Goal: Information Seeking & Learning: Learn about a topic

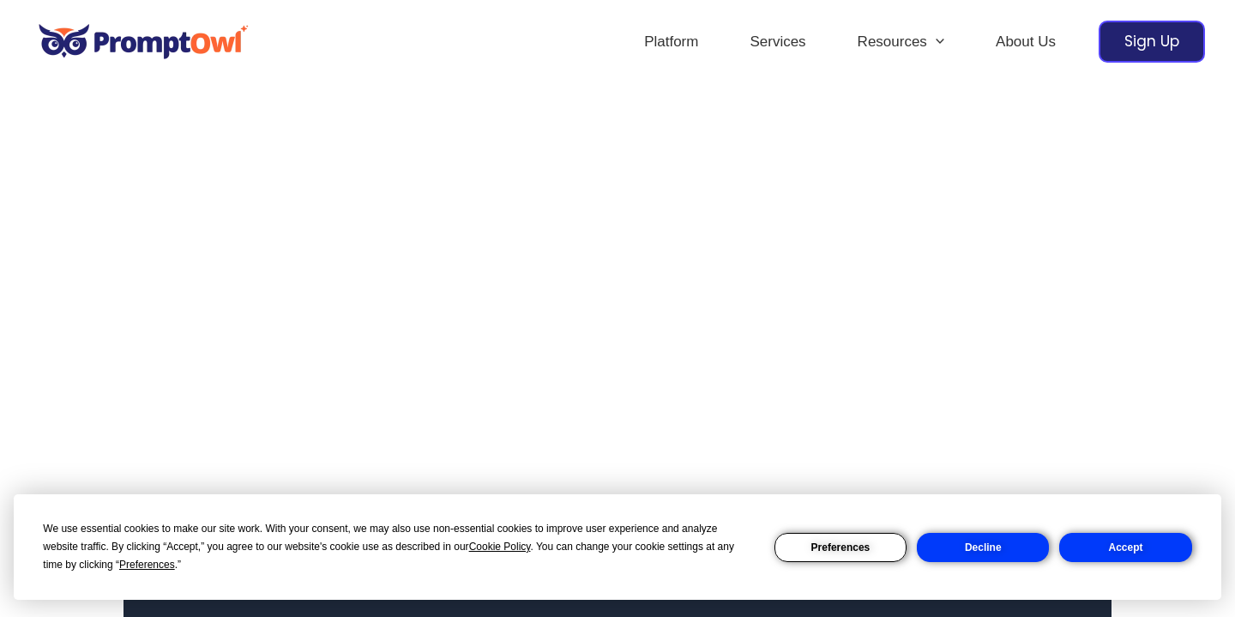
click at [1143, 540] on button "Accept" at bounding box center [1125, 547] width 132 height 29
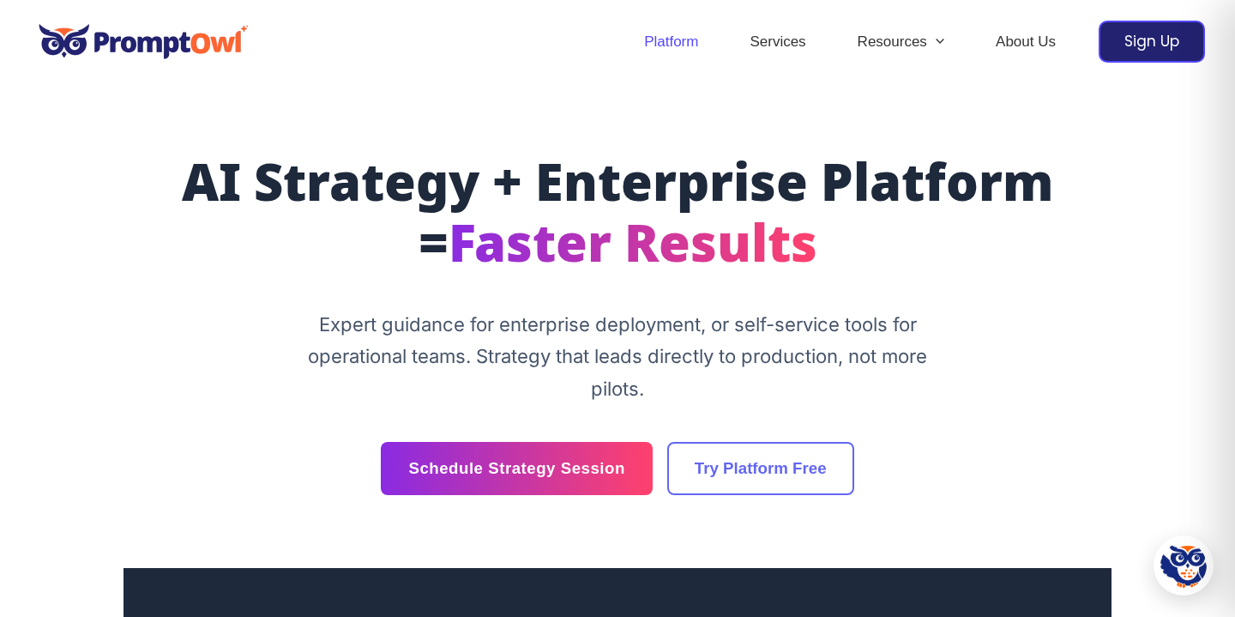
click at [683, 45] on link "Platform" at bounding box center [670, 42] width 105 height 60
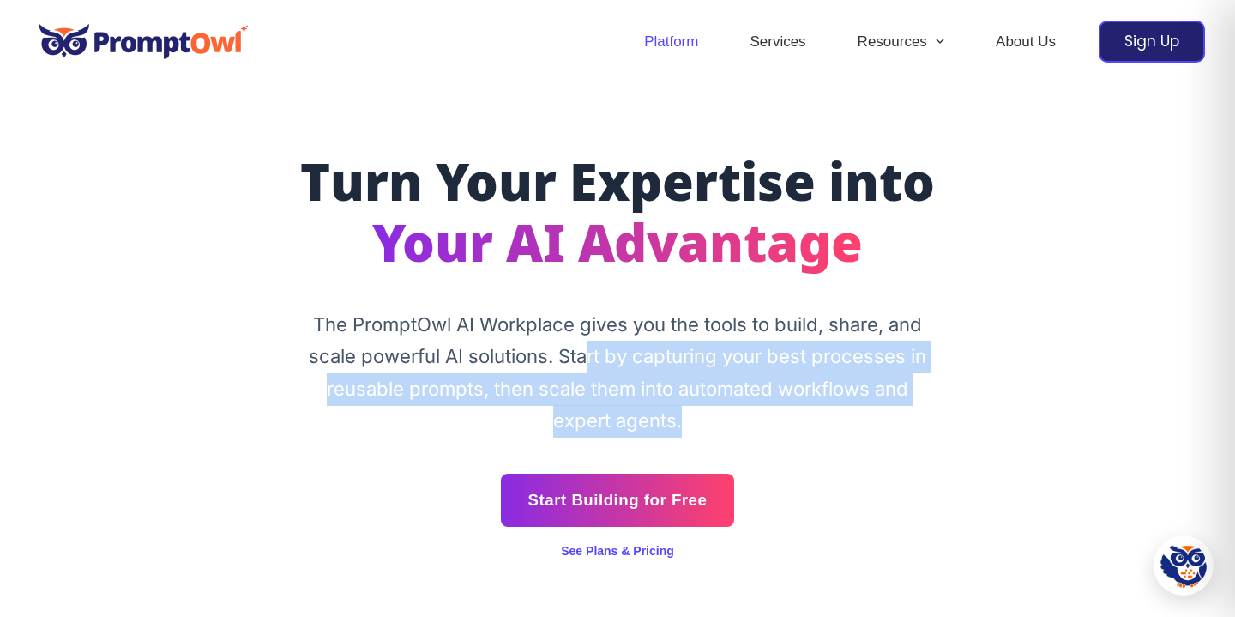
drag, startPoint x: 587, startPoint y: 349, endPoint x: 728, endPoint y: 425, distance: 160.4
click at [728, 425] on p "The PromptOwl AI Workplace gives you the tools to build, share, and scale power…" at bounding box center [617, 373] width 643 height 129
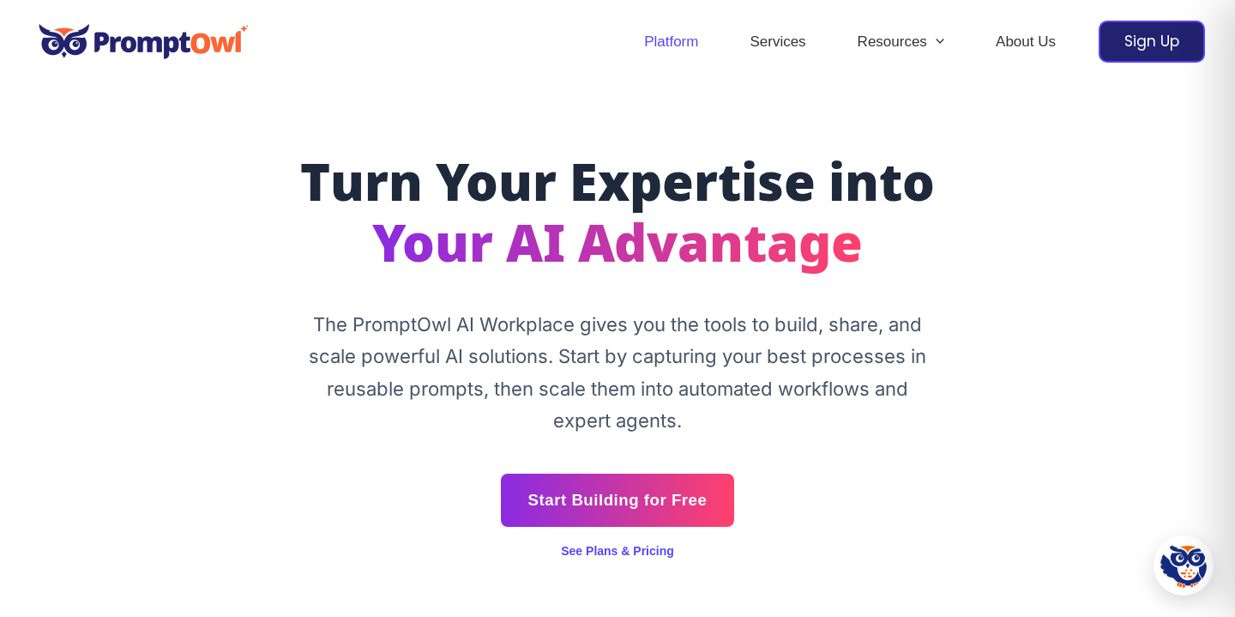
click at [455, 378] on p "The PromptOwl AI Workplace gives you the tools to build, share, and scale power…" at bounding box center [617, 373] width 643 height 129
click at [505, 385] on p "The PromptOwl AI Workplace gives you the tools to build, share, and scale power…" at bounding box center [617, 373] width 643 height 129
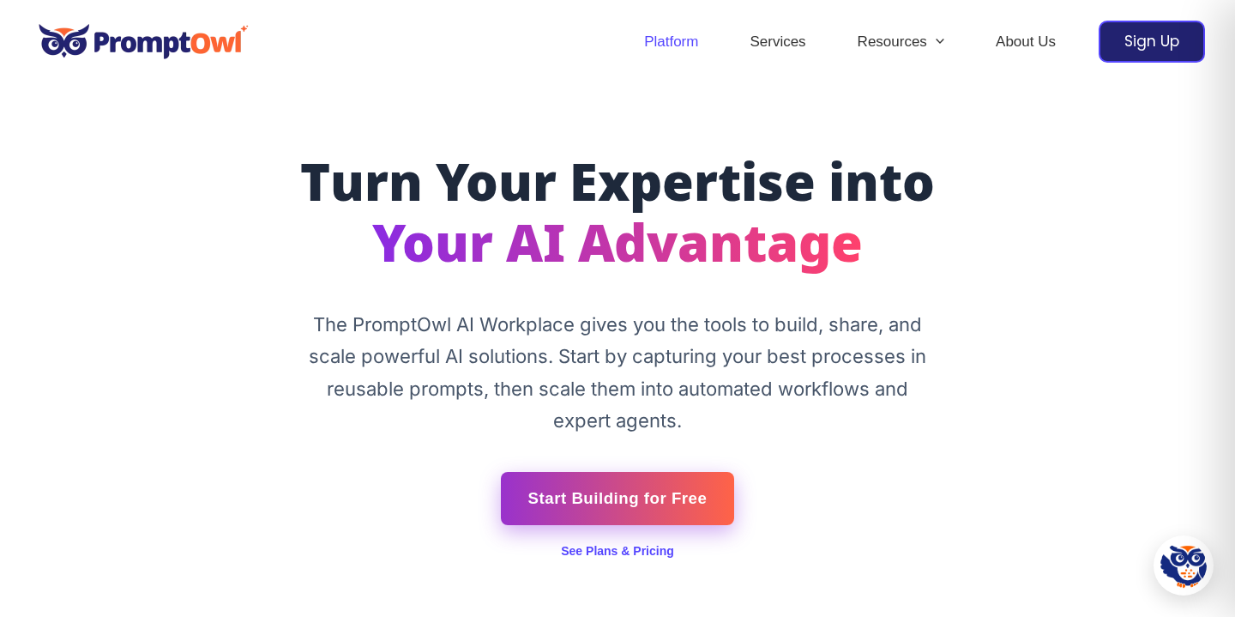
click at [650, 522] on div "Start Building for Free" at bounding box center [618, 499] width 930 height 53
click at [691, 505] on link "Start Building for Free" at bounding box center [618, 498] width 234 height 53
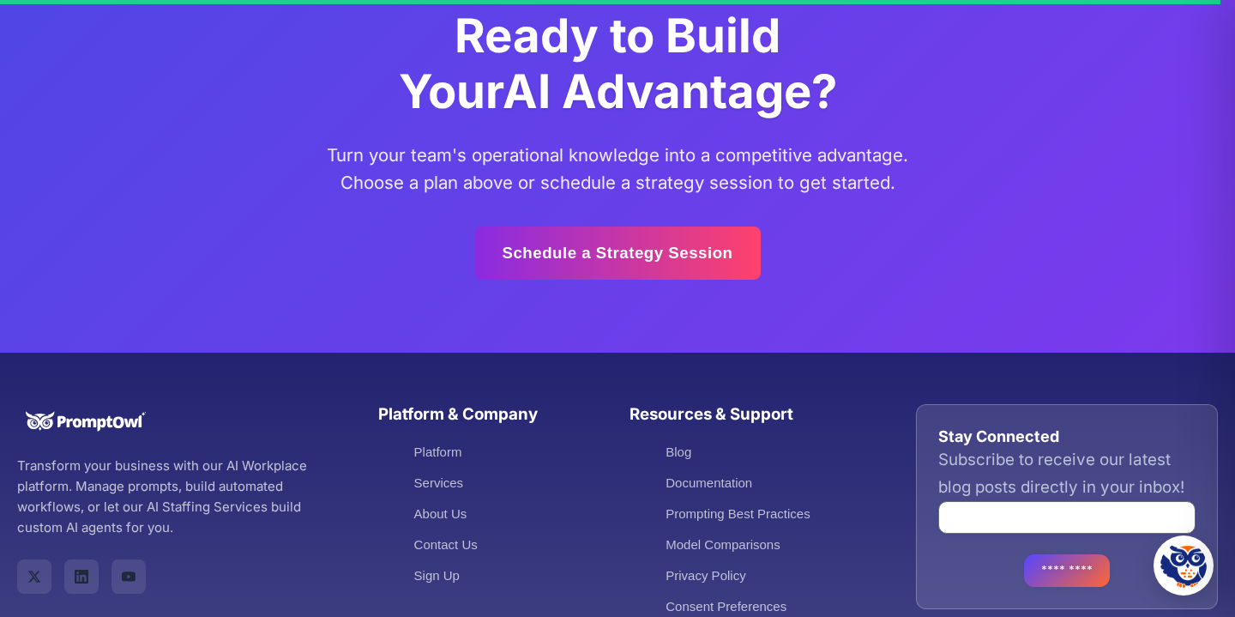
scroll to position [5953, 0]
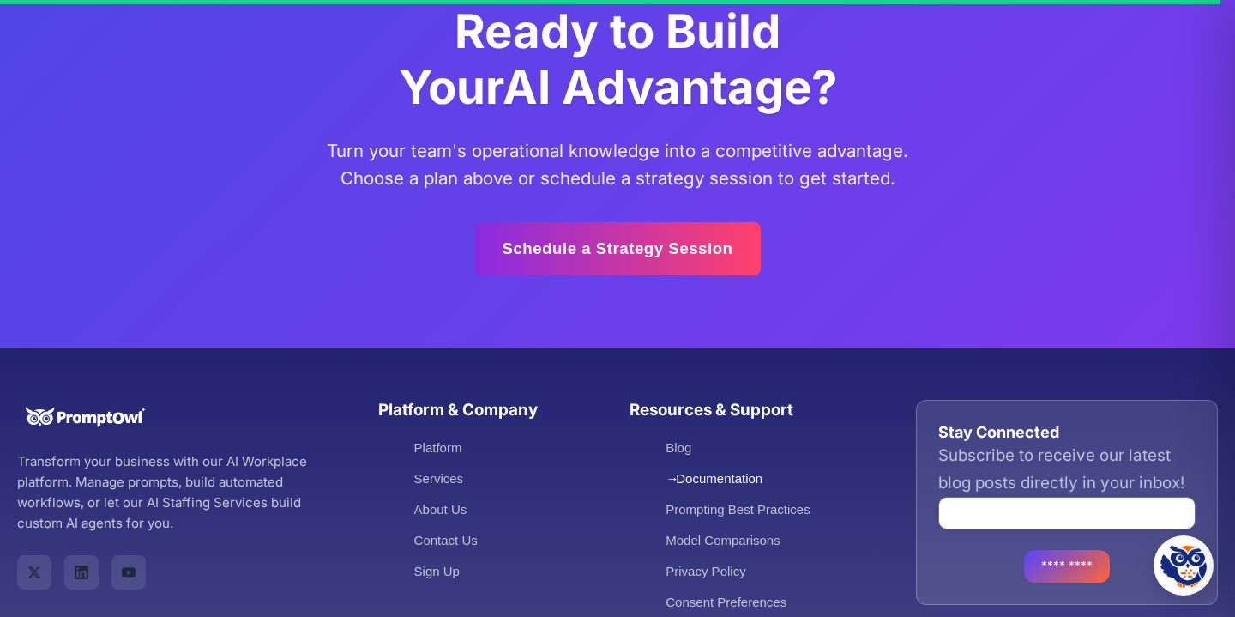
click at [678, 471] on link "Documentation" at bounding box center [714, 478] width 97 height 15
